Goal: Information Seeking & Learning: Check status

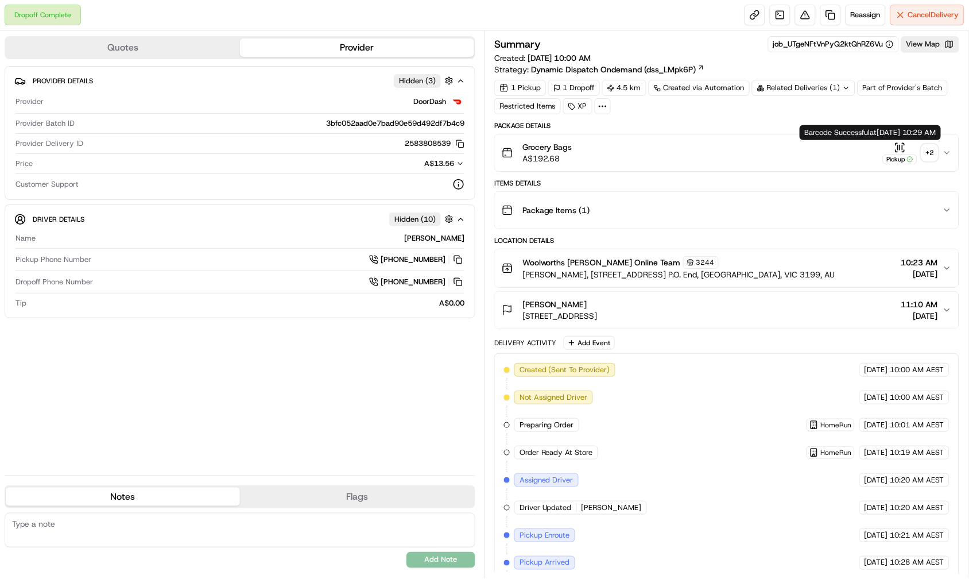
click at [902, 149] on icon "button" at bounding box center [900, 147] width 11 height 11
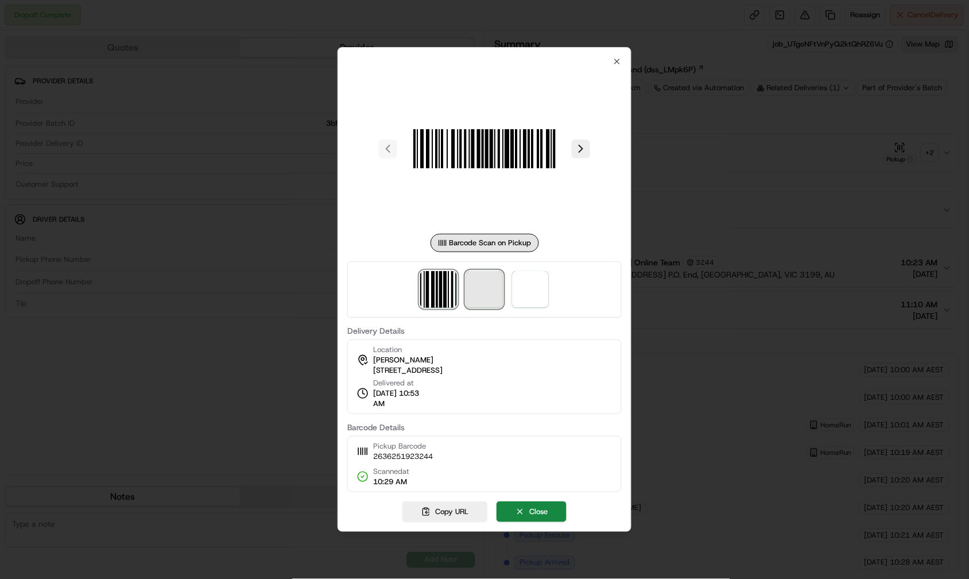
click at [486, 287] on span at bounding box center [484, 289] width 37 height 37
click at [486, 287] on div at bounding box center [484, 289] width 274 height 56
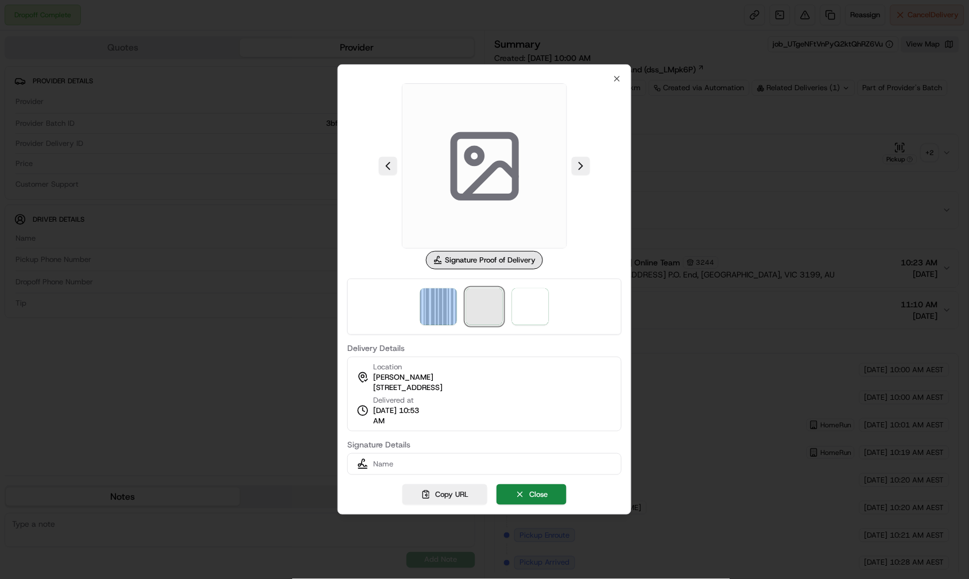
click at [492, 305] on span at bounding box center [484, 306] width 37 height 37
click at [483, 309] on span at bounding box center [484, 306] width 37 height 37
drag, startPoint x: 483, startPoint y: 309, endPoint x: 469, endPoint y: 310, distance: 14.4
click at [482, 309] on span at bounding box center [484, 306] width 37 height 37
click at [446, 306] on img at bounding box center [438, 306] width 37 height 37
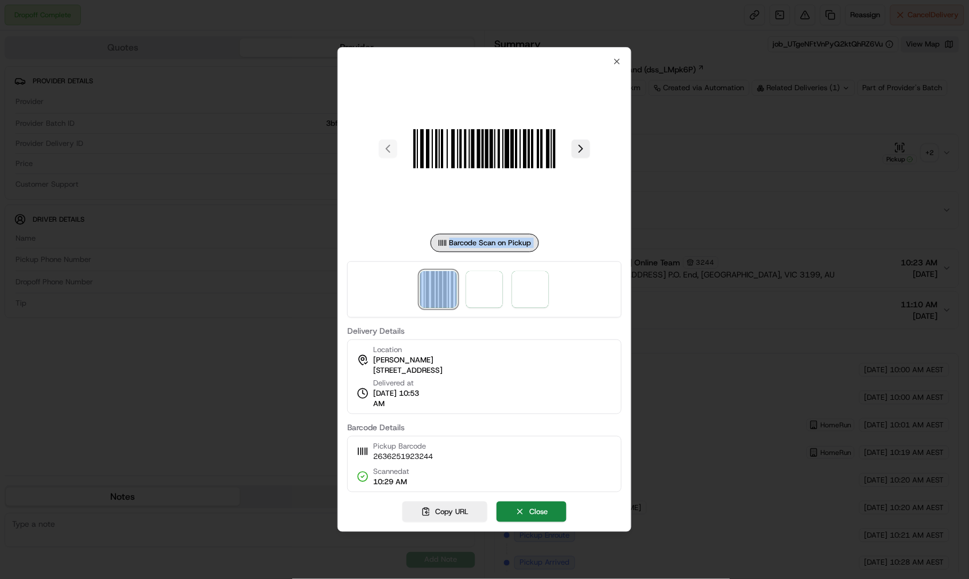
click at [509, 294] on div at bounding box center [484, 289] width 274 height 56
click at [532, 290] on span at bounding box center [530, 289] width 37 height 37
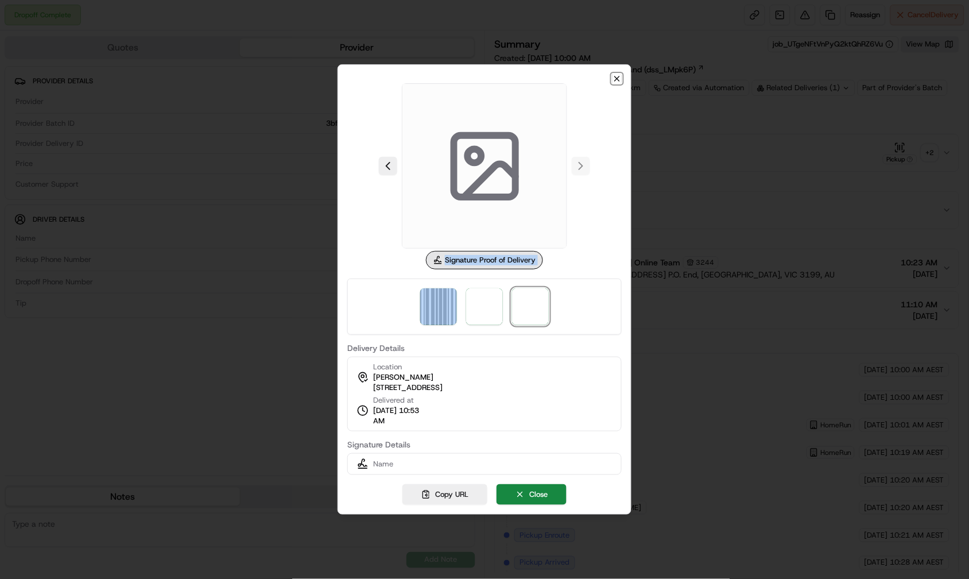
click at [616, 76] on icon "button" at bounding box center [617, 78] width 9 height 9
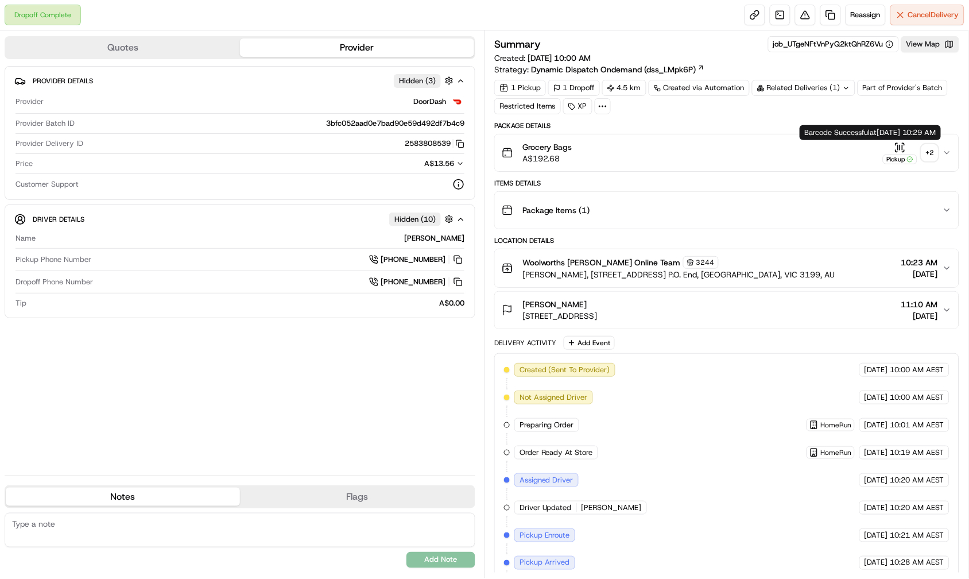
click at [902, 152] on icon "button" at bounding box center [900, 147] width 11 height 11
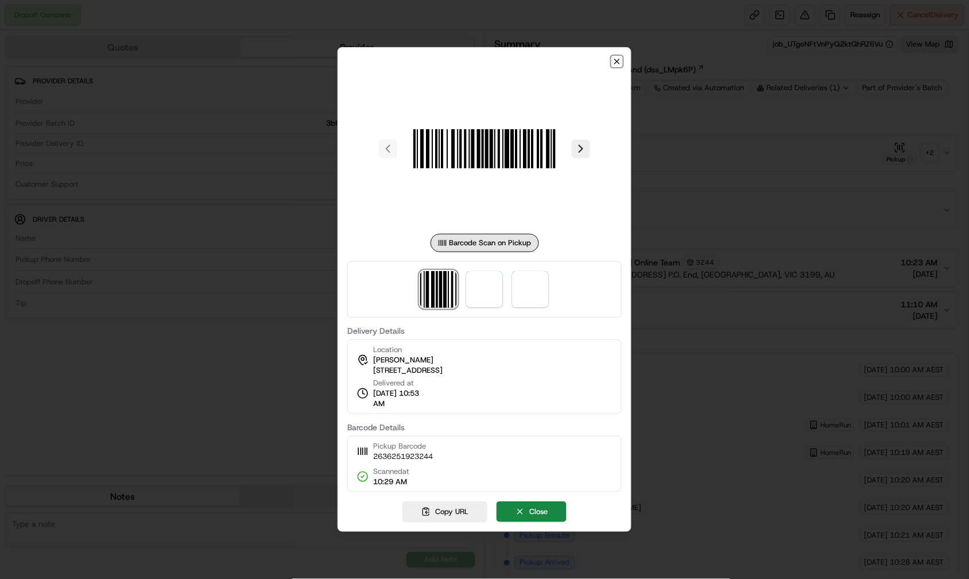
click at [614, 59] on icon "button" at bounding box center [617, 61] width 9 height 9
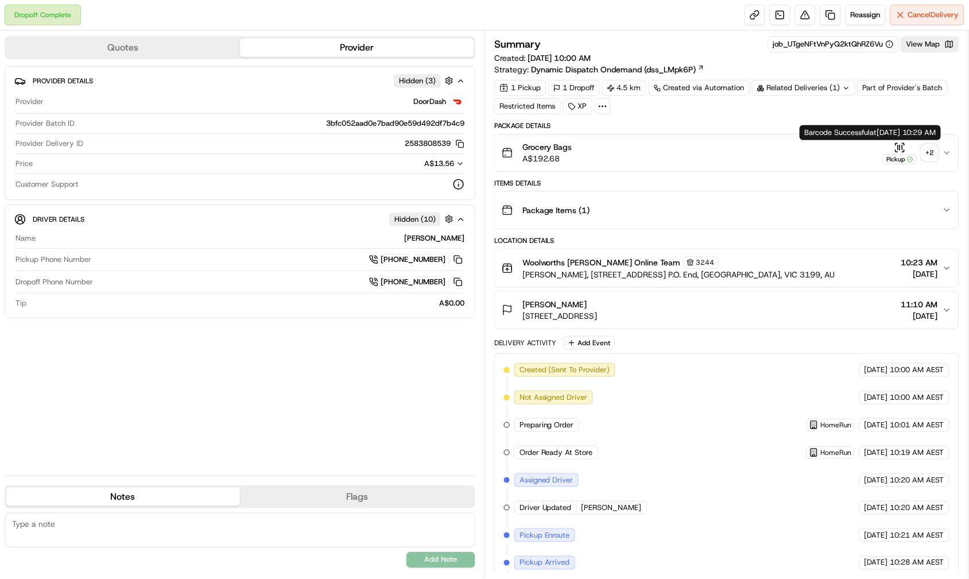
click at [904, 149] on icon "button" at bounding box center [900, 147] width 11 height 11
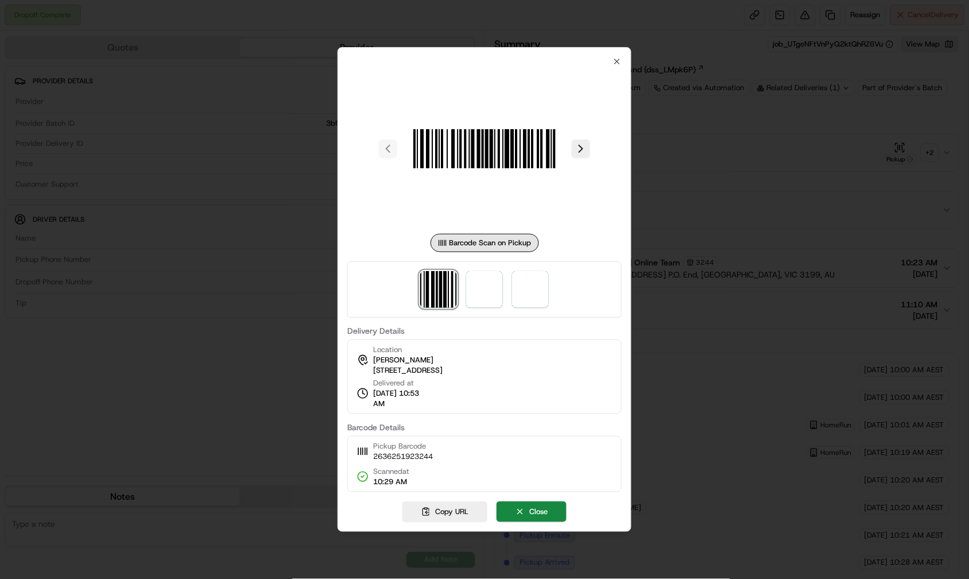
click at [504, 281] on div at bounding box center [484, 289] width 274 height 56
click at [486, 282] on span at bounding box center [484, 289] width 37 height 37
click at [486, 281] on div at bounding box center [484, 289] width 274 height 56
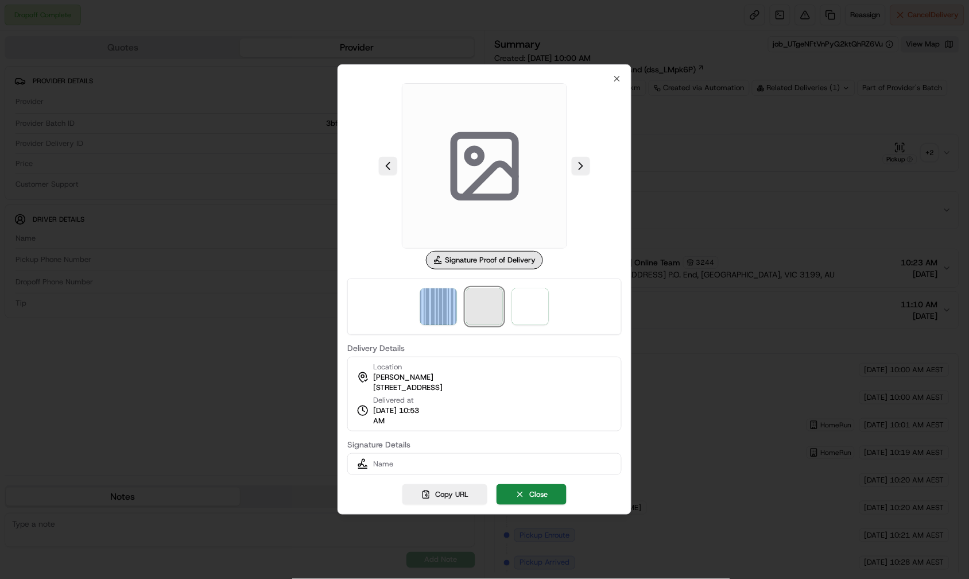
click at [488, 301] on span at bounding box center [484, 306] width 37 height 37
click at [486, 301] on span at bounding box center [484, 306] width 37 height 37
click at [486, 300] on span at bounding box center [484, 306] width 37 height 37
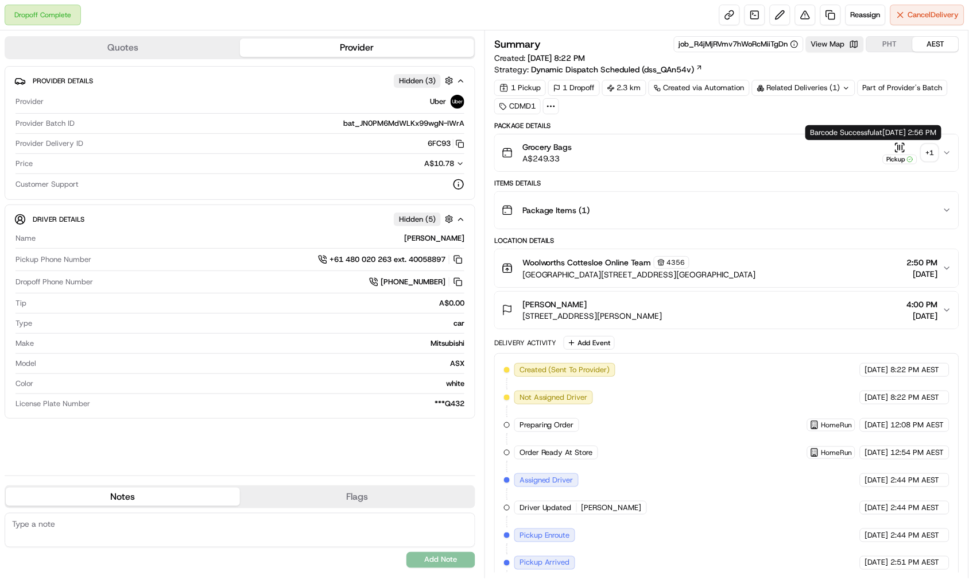
click at [899, 144] on icon "button" at bounding box center [900, 147] width 11 height 11
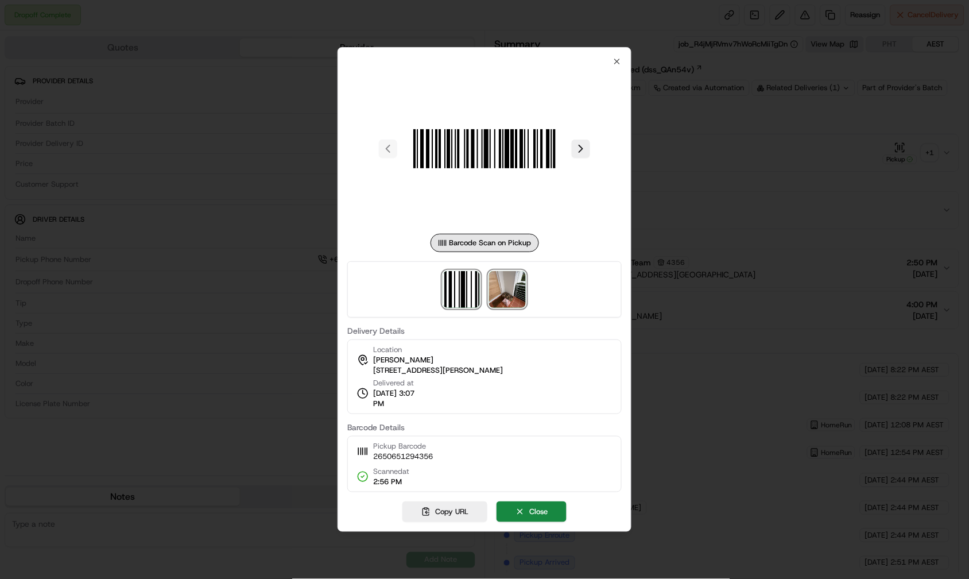
click at [519, 280] on img at bounding box center [507, 289] width 37 height 37
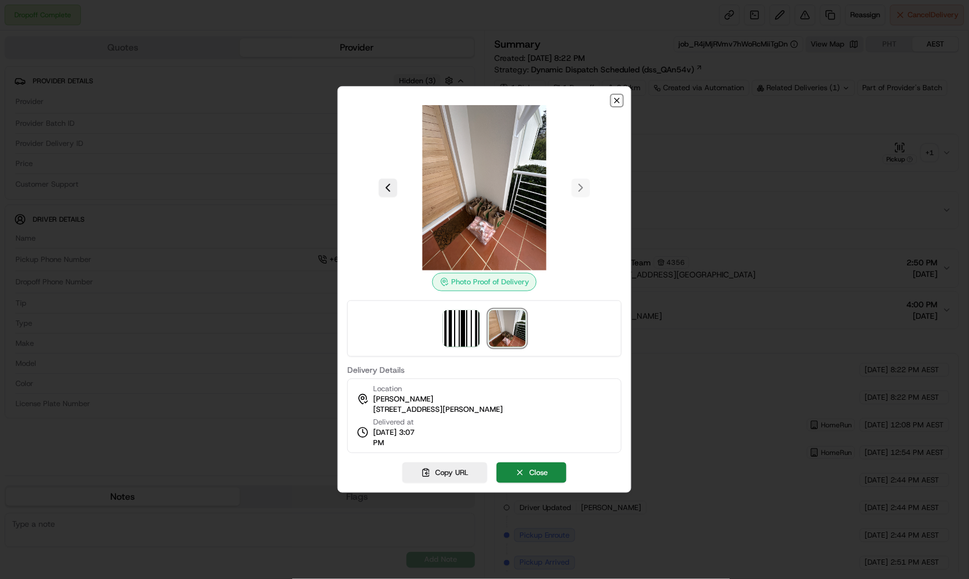
click at [618, 98] on icon "button" at bounding box center [617, 100] width 9 height 9
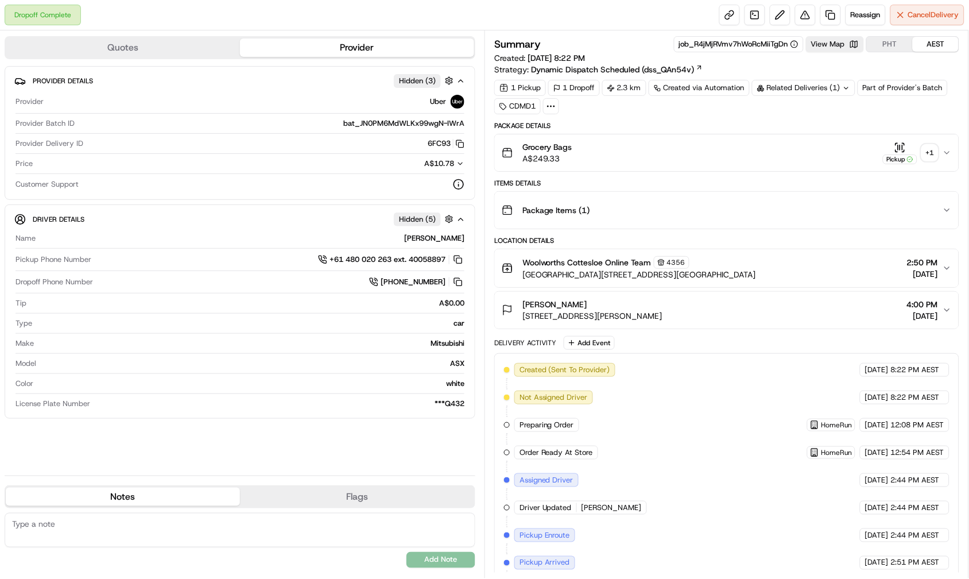
click at [639, 316] on span "126F Broome St, Cottesloe, WA 6011, AU" at bounding box center [593, 315] width 140 height 11
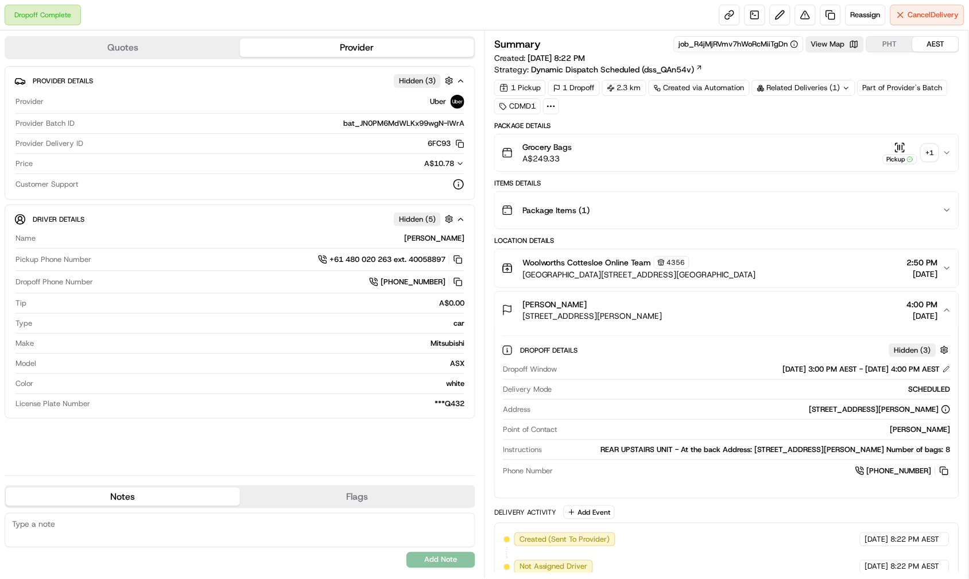
click at [639, 316] on span "126F Broome St, Cottesloe, WA 6011, AU" at bounding box center [593, 315] width 140 height 11
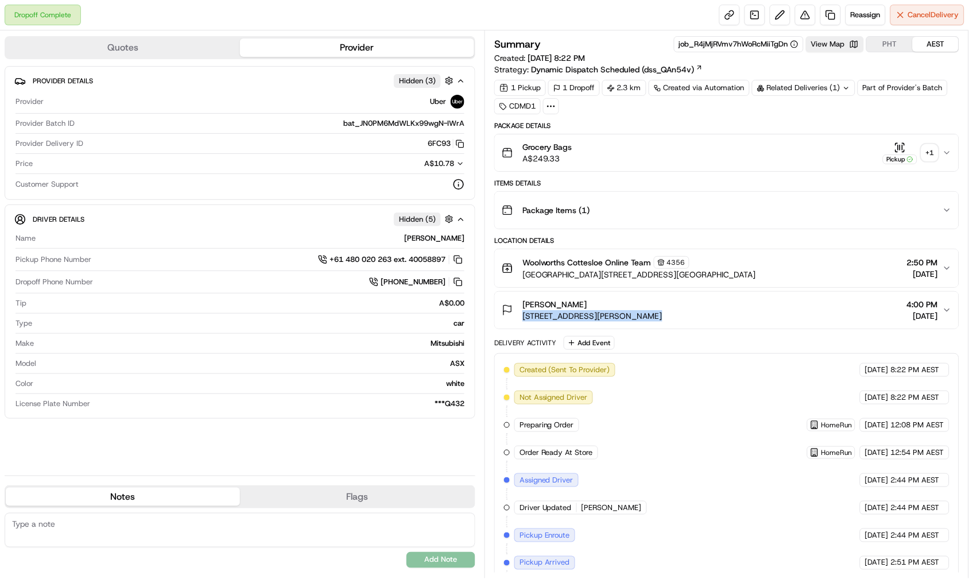
copy span "126F Broome St, Cottesloe, WA 6011, AU"
click at [904, 150] on icon "button" at bounding box center [900, 147] width 11 height 11
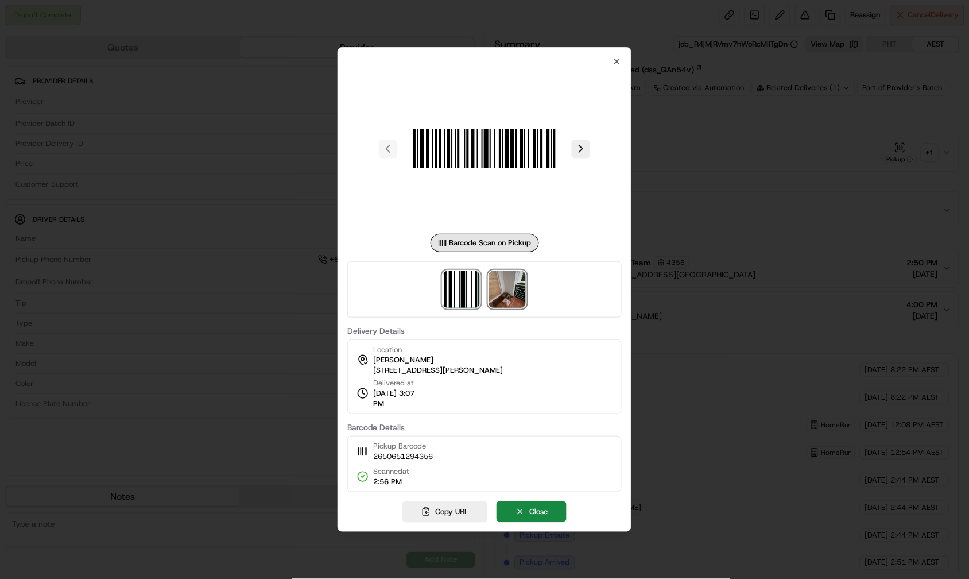
click at [515, 304] on img at bounding box center [507, 289] width 37 height 37
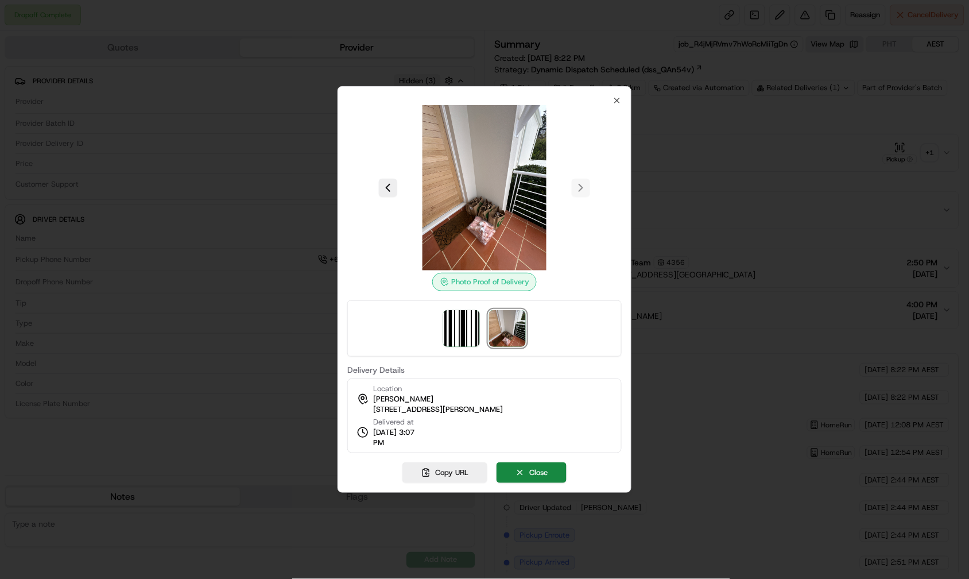
click at [686, 236] on div at bounding box center [484, 289] width 969 height 579
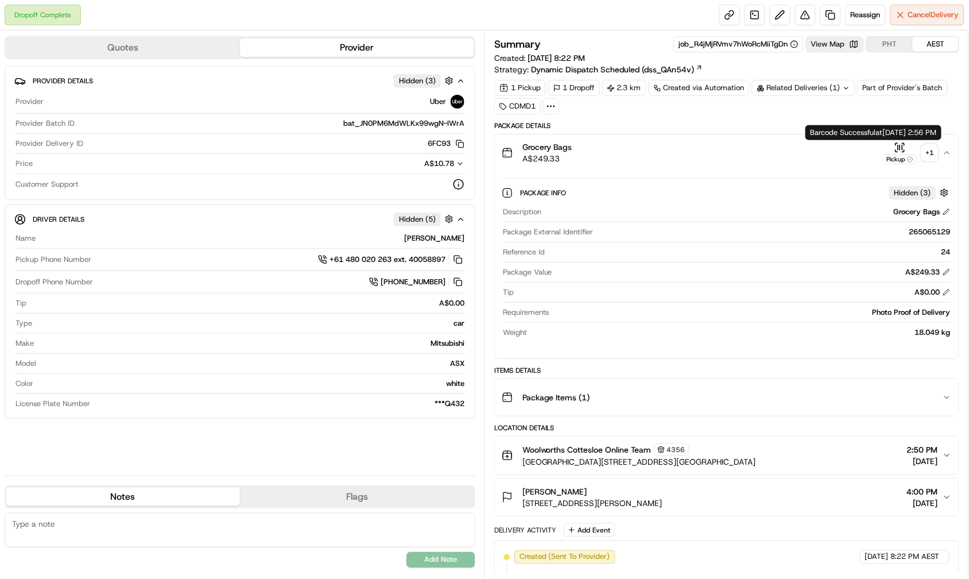
click at [904, 144] on icon "button" at bounding box center [900, 147] width 11 height 11
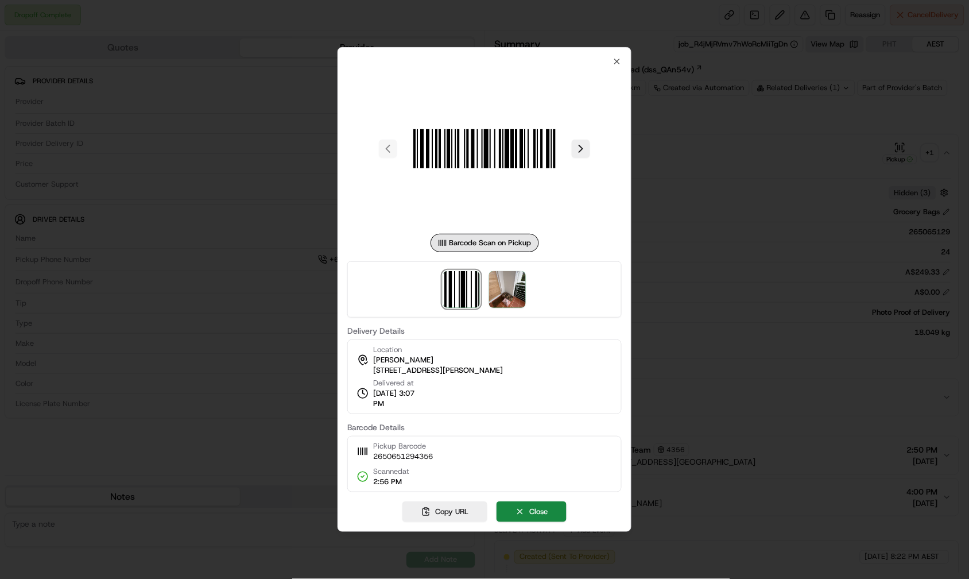
click at [535, 283] on div at bounding box center [484, 289] width 274 height 56
click at [500, 311] on div at bounding box center [484, 289] width 274 height 56
click at [506, 284] on img at bounding box center [507, 289] width 37 height 37
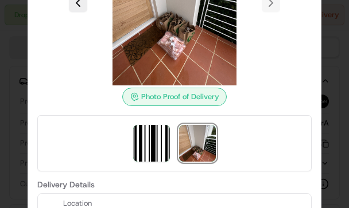
click at [332, 61] on div at bounding box center [174, 104] width 349 height 208
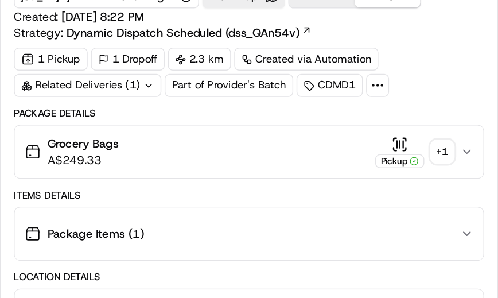
scroll to position [562, 0]
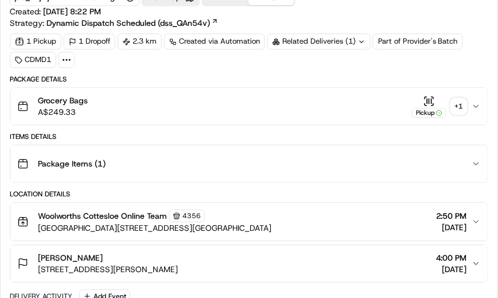
click at [317, 37] on div "Related Deliveries (1)" at bounding box center [319, 41] width 103 height 16
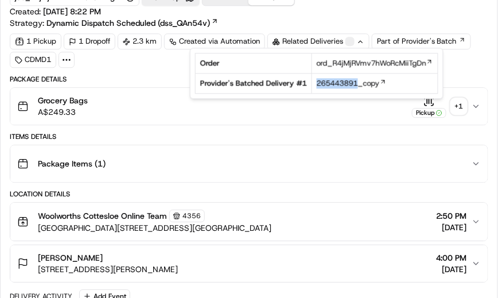
drag, startPoint x: 314, startPoint y: 84, endPoint x: 359, endPoint y: 90, distance: 46.3
click at [359, 90] on td "265443891_copy" at bounding box center [375, 84] width 126 height 20
copy span "265443891"
click at [238, 132] on div "Items Details" at bounding box center [249, 136] width 479 height 9
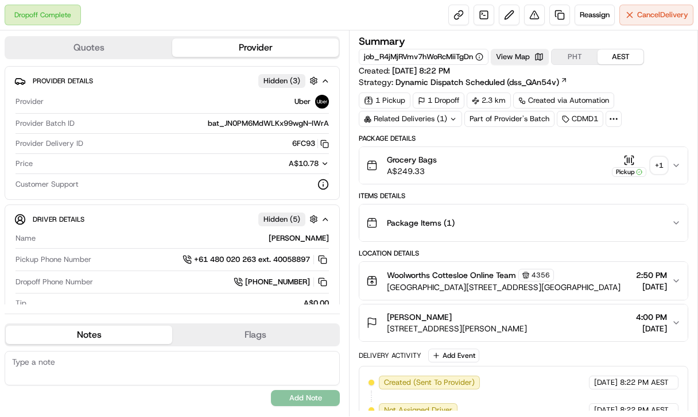
scroll to position [0, 0]
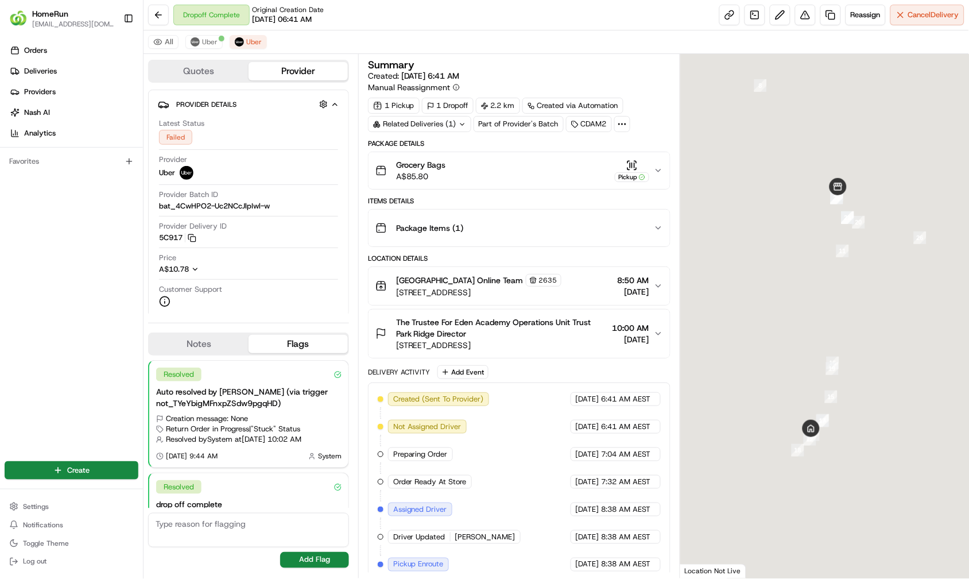
scroll to position [72, 0]
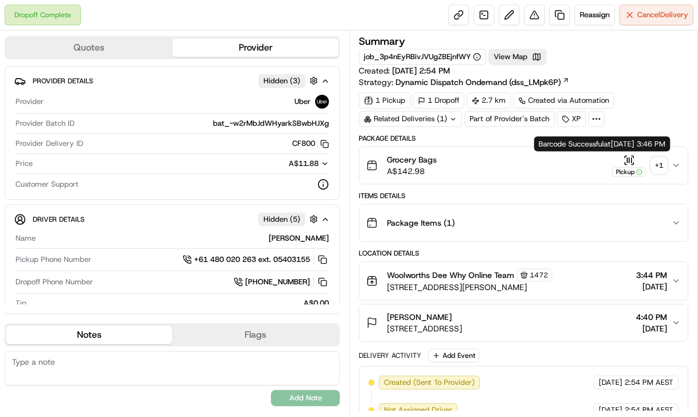
click at [498, 156] on icon "button" at bounding box center [629, 159] width 11 height 11
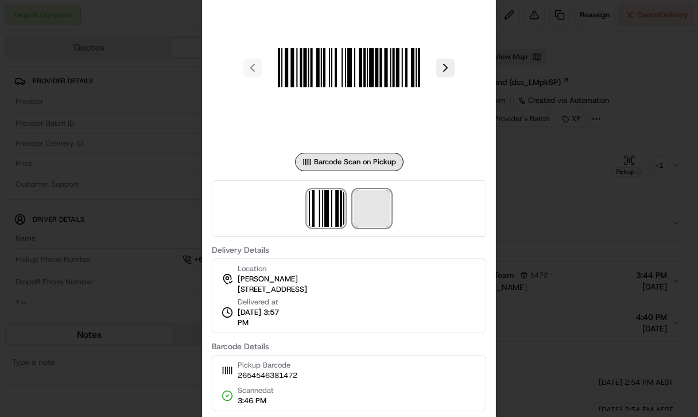
click at [376, 216] on span at bounding box center [372, 208] width 37 height 37
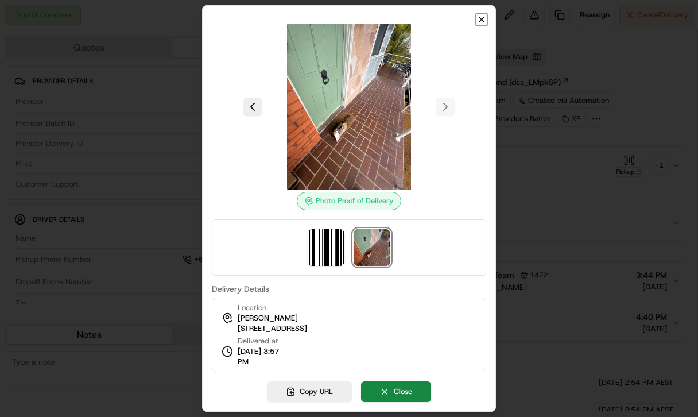
click at [478, 21] on icon "button" at bounding box center [481, 19] width 9 height 9
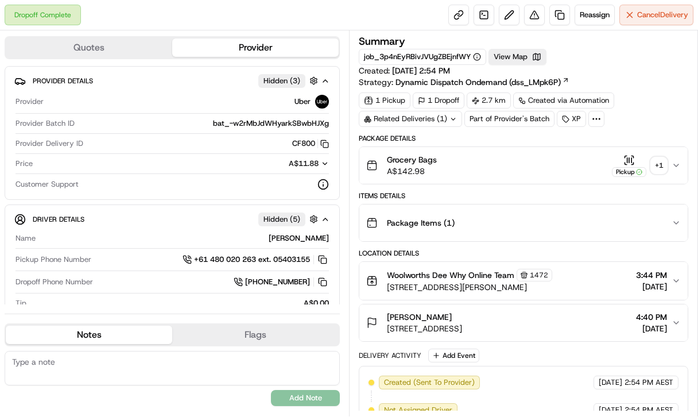
click at [443, 121] on div "Related Deliveries (1)" at bounding box center [410, 119] width 103 height 16
click at [493, 204] on button "Package Items ( 1 )" at bounding box center [523, 222] width 328 height 37
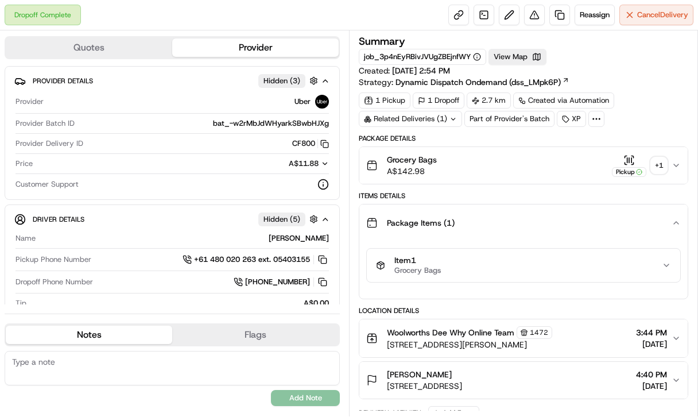
click at [439, 115] on div "Related Deliveries (1)" at bounding box center [410, 119] width 103 height 16
click at [436, 115] on div "Related Deliveries (1)" at bounding box center [410, 119] width 103 height 16
click at [490, 122] on div "1 Pickup 1 Dropoff 2.7 km Created via Automation Related Deliveries (1) Part of…" at bounding box center [524, 109] width 330 height 34
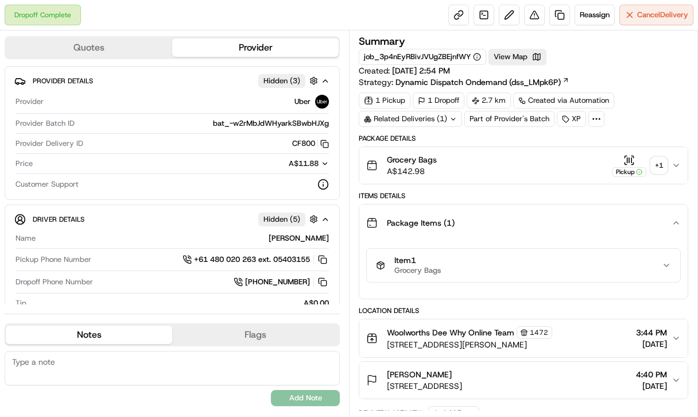
click at [494, 117] on div "1 Pickup 1 Dropoff 2.7 km Created via Automation Related Deliveries (1) Part of…" at bounding box center [524, 109] width 330 height 34
click at [498, 161] on icon "button" at bounding box center [632, 159] width 0 height 5
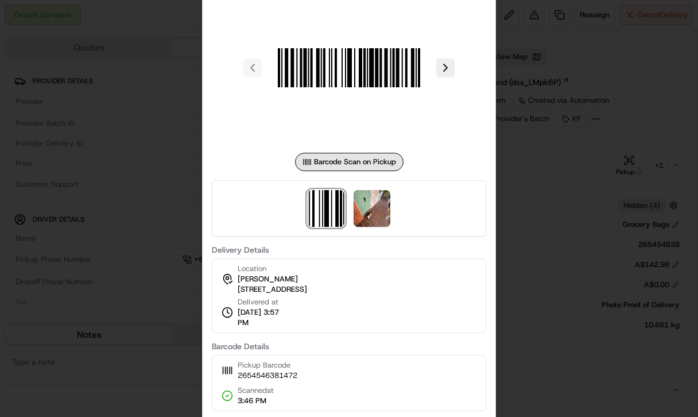
click at [498, 156] on div at bounding box center [349, 208] width 698 height 417
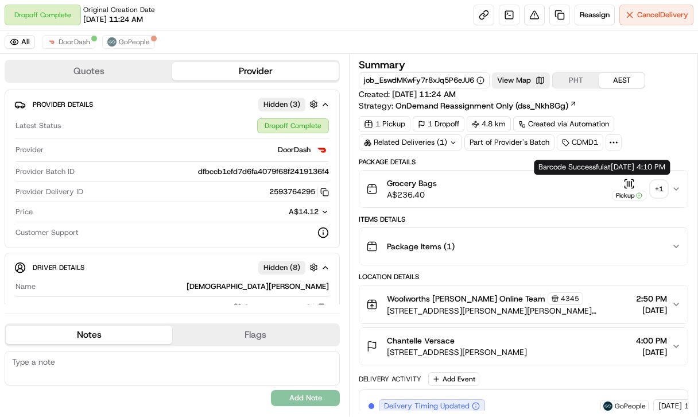
click at [628, 178] on icon "button" at bounding box center [629, 183] width 11 height 11
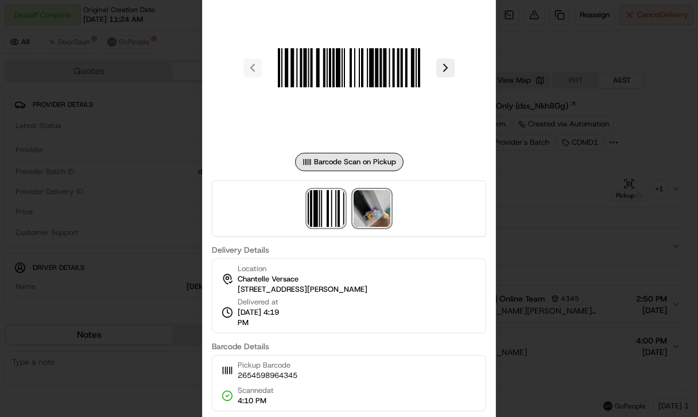
click at [369, 203] on img at bounding box center [372, 208] width 37 height 37
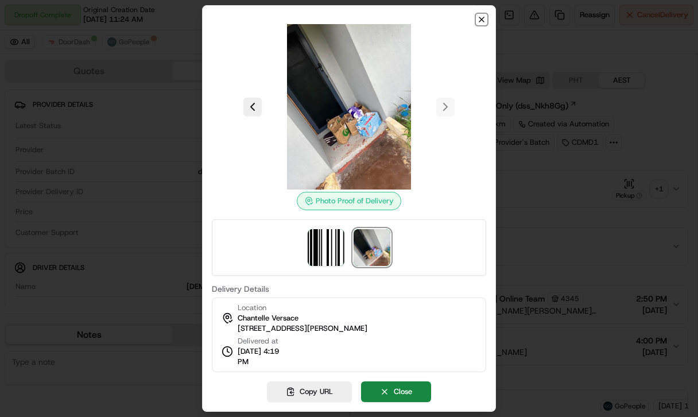
click at [479, 18] on icon "button" at bounding box center [481, 19] width 9 height 9
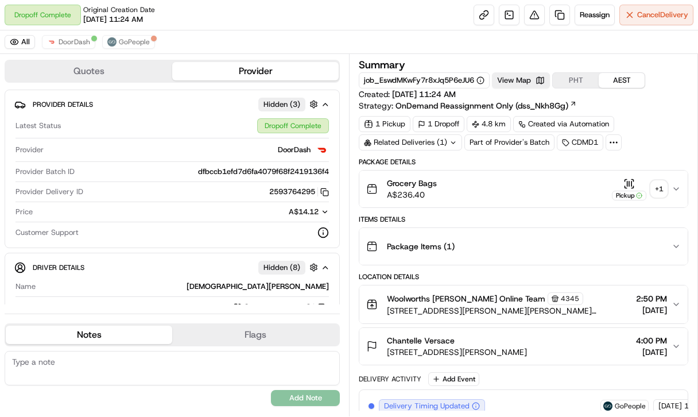
click at [439, 140] on div "Related Deliveries (1)" at bounding box center [410, 142] width 103 height 16
click at [439, 140] on div at bounding box center [441, 142] width 9 height 9
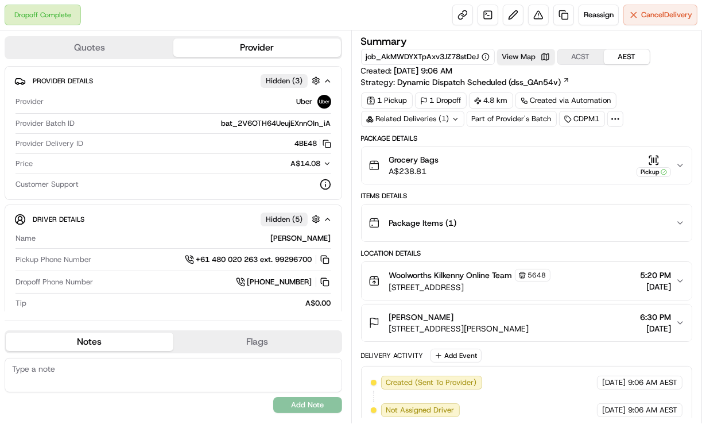
click at [443, 127] on div "Summary job_AkMWDYXTpAxv3JZ78stDeJ View Map ACST AEST Created: [DATE] 9:06 AM S…" at bounding box center [527, 383] width 332 height 694
click at [442, 119] on div "Related Deliveries (1)" at bounding box center [412, 119] width 103 height 16
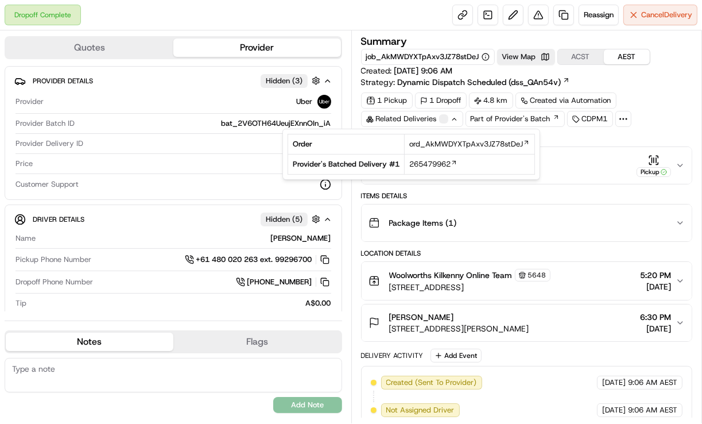
click at [443, 118] on div at bounding box center [443, 118] width 9 height 9
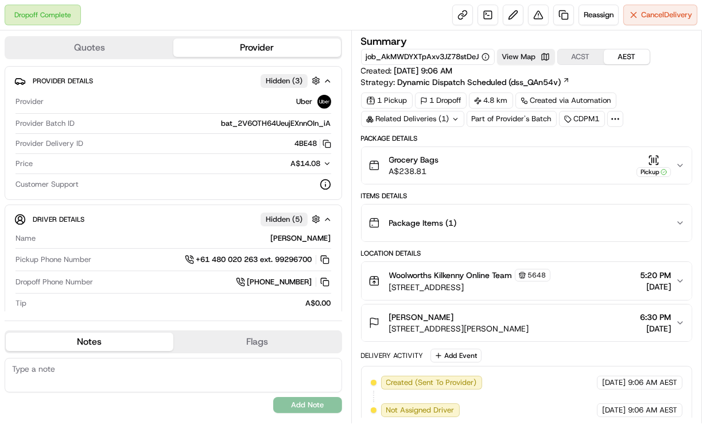
click at [444, 119] on div "Related Deliveries (1)" at bounding box center [412, 119] width 103 height 16
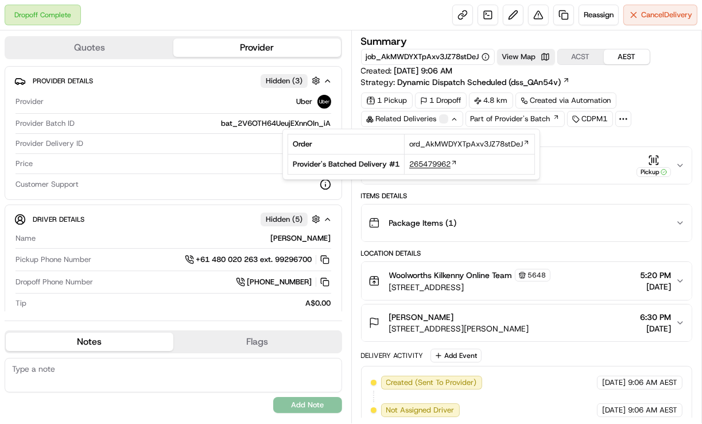
click at [407, 163] on td "265479962" at bounding box center [470, 164] width 130 height 20
drag, startPoint x: 411, startPoint y: 163, endPoint x: 430, endPoint y: 161, distance: 18.5
click at [430, 161] on td "265479962" at bounding box center [470, 164] width 130 height 20
copy span "265479962"
click at [664, 188] on div "Package Details Grocery Bags A$238.81 Pickup Items Details Package Items ( 1 ) …" at bounding box center [527, 432] width 332 height 596
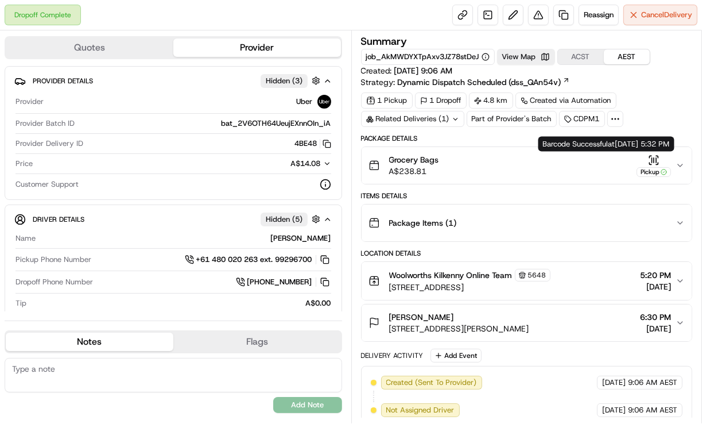
click at [666, 155] on div "Pickup" at bounding box center [654, 165] width 34 height 22
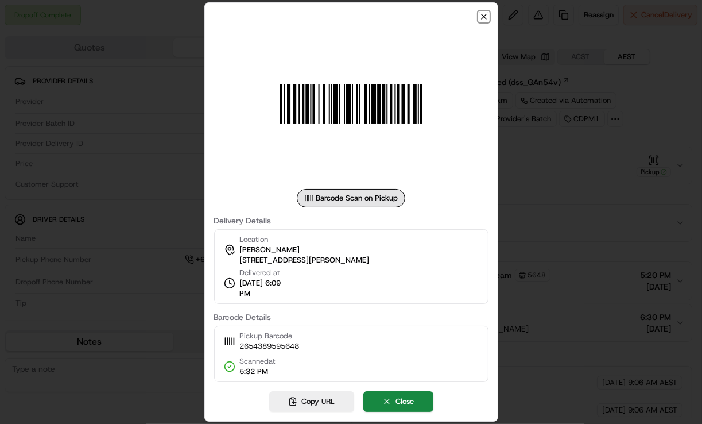
click at [485, 18] on icon "button" at bounding box center [483, 16] width 9 height 9
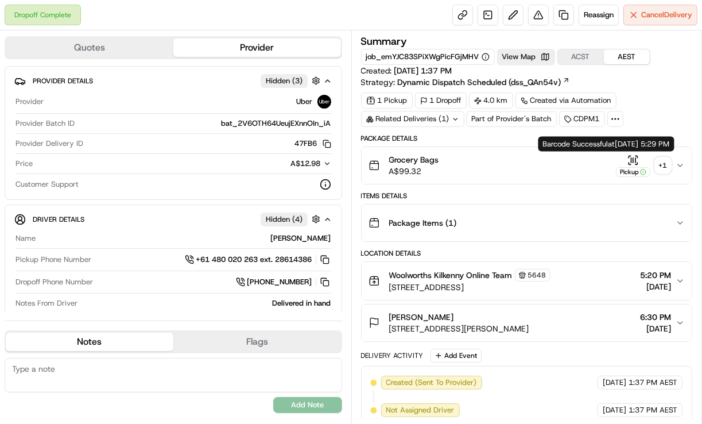
click at [633, 157] on icon "button" at bounding box center [633, 159] width 0 height 5
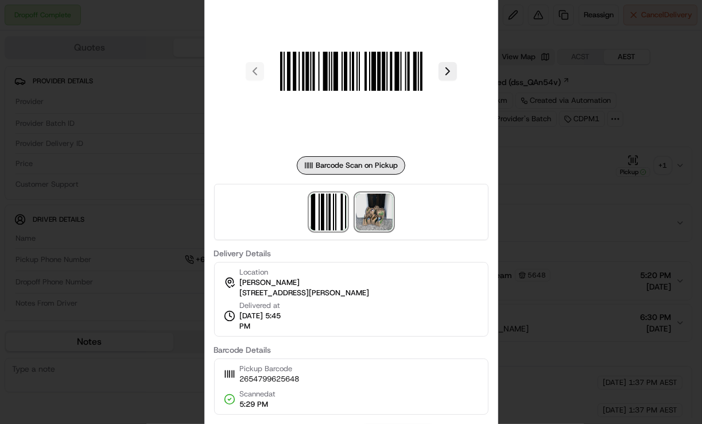
click at [374, 212] on img at bounding box center [374, 212] width 37 height 37
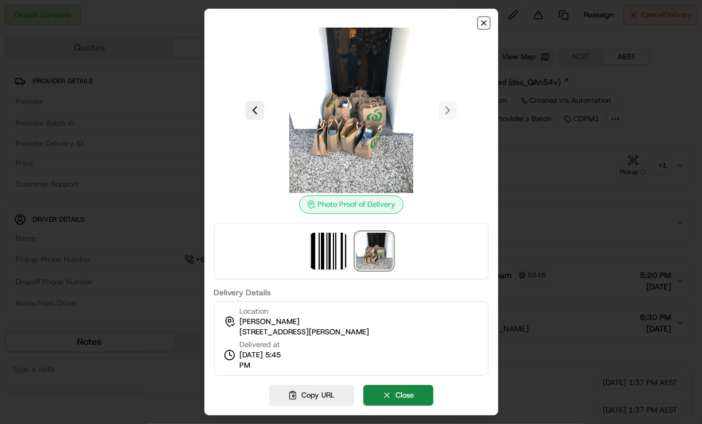
click at [487, 26] on icon "button" at bounding box center [483, 22] width 9 height 9
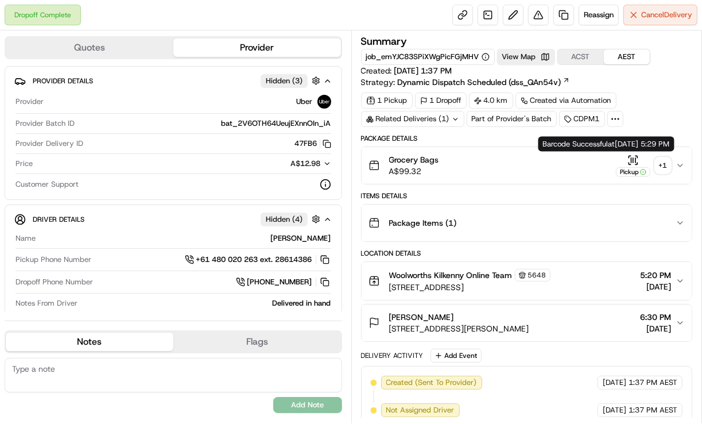
click at [627, 163] on div "Pickup" at bounding box center [633, 165] width 34 height 22
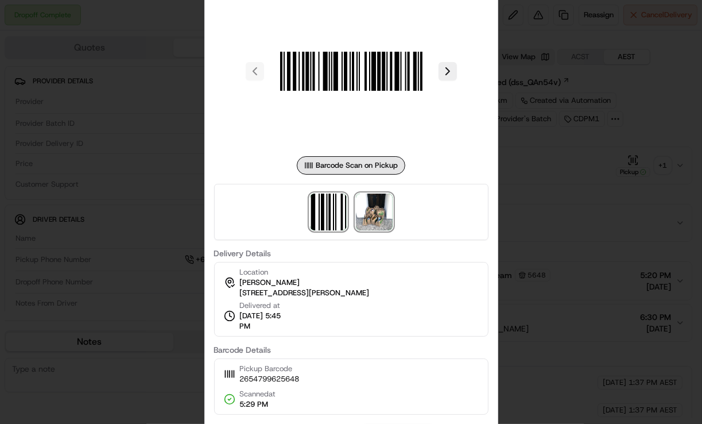
click at [374, 211] on img at bounding box center [374, 212] width 37 height 37
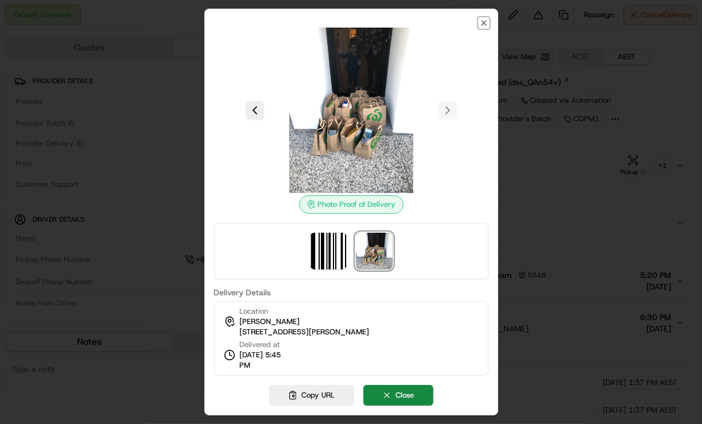
click at [481, 22] on icon "button" at bounding box center [483, 22] width 9 height 9
